Goal: Transaction & Acquisition: Purchase product/service

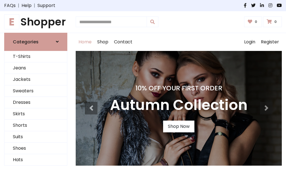
click at [143, 84] on h4 "10% Off Your First Order" at bounding box center [179, 88] width 138 height 8
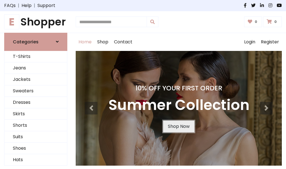
click at [179, 126] on link "Shop Now" at bounding box center [178, 126] width 31 height 12
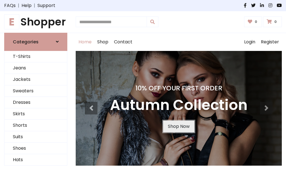
click at [179, 126] on link "Shop Now" at bounding box center [178, 126] width 31 height 12
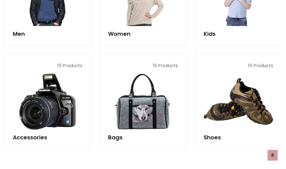
scroll to position [557, 0]
